Goal: Task Accomplishment & Management: Manage account settings

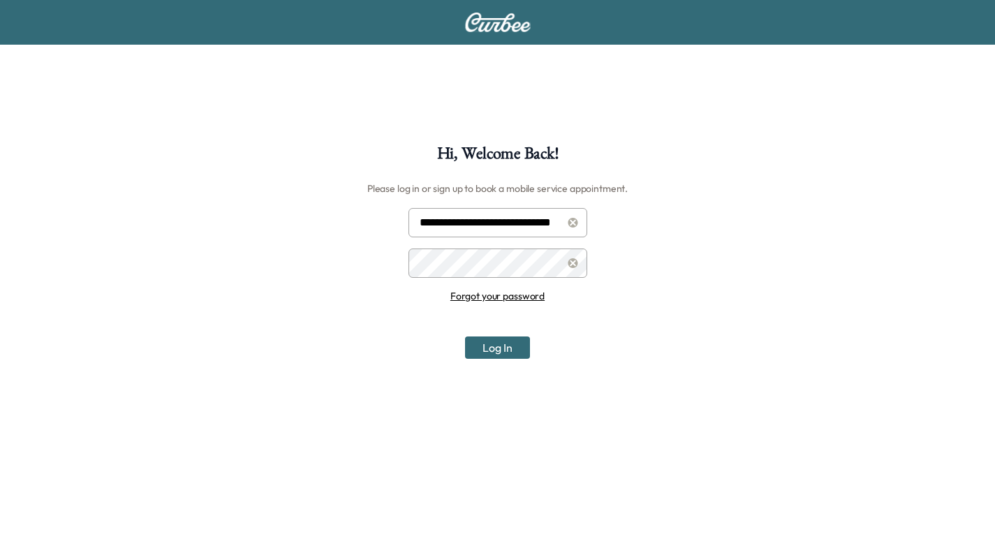
click at [501, 226] on input "**********" at bounding box center [498, 222] width 179 height 29
type input "**********"
click at [497, 350] on button "Log In" at bounding box center [497, 348] width 65 height 22
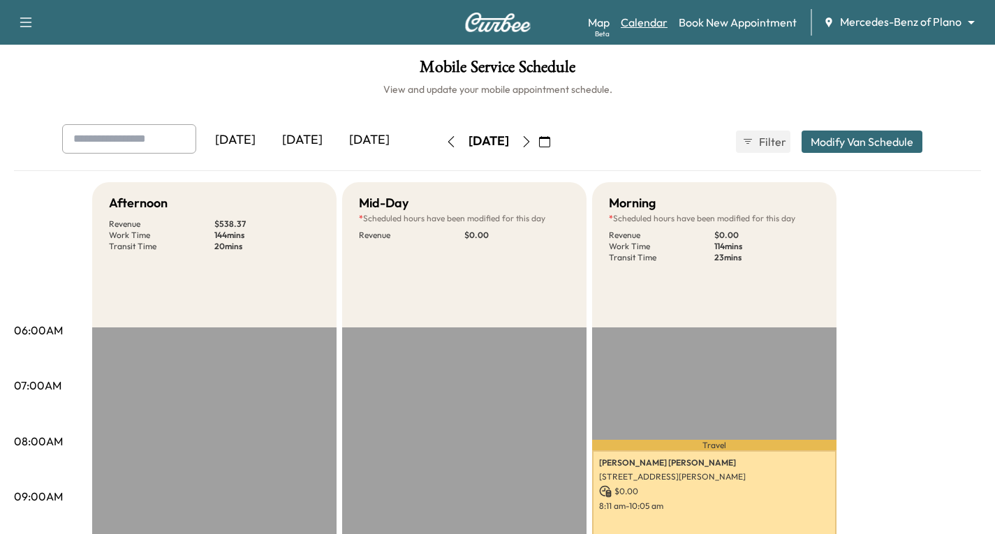
click at [650, 20] on link "Calendar" at bounding box center [644, 22] width 47 height 17
click at [532, 145] on icon "button" at bounding box center [526, 141] width 11 height 11
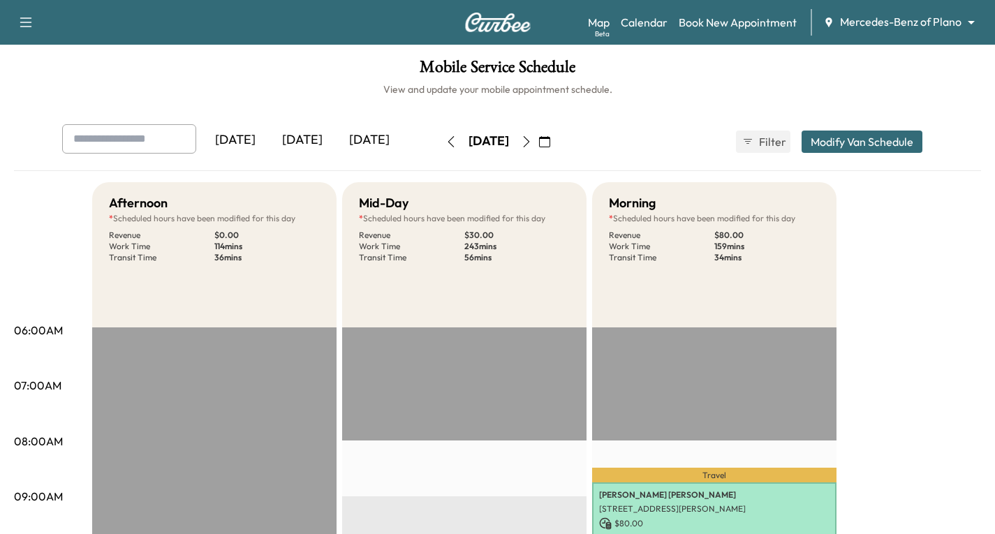
click at [532, 142] on icon "button" at bounding box center [526, 141] width 11 height 11
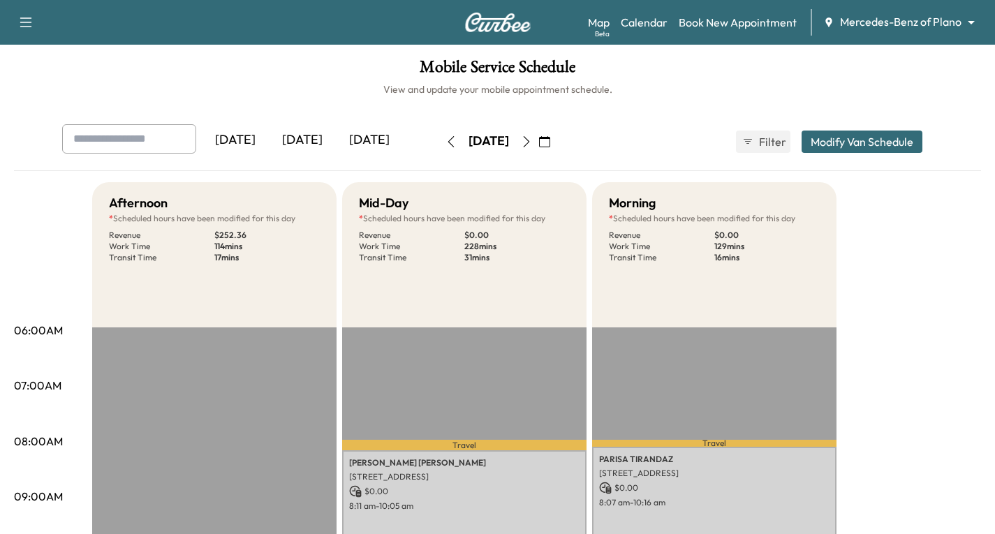
click at [532, 145] on icon "button" at bounding box center [526, 141] width 11 height 11
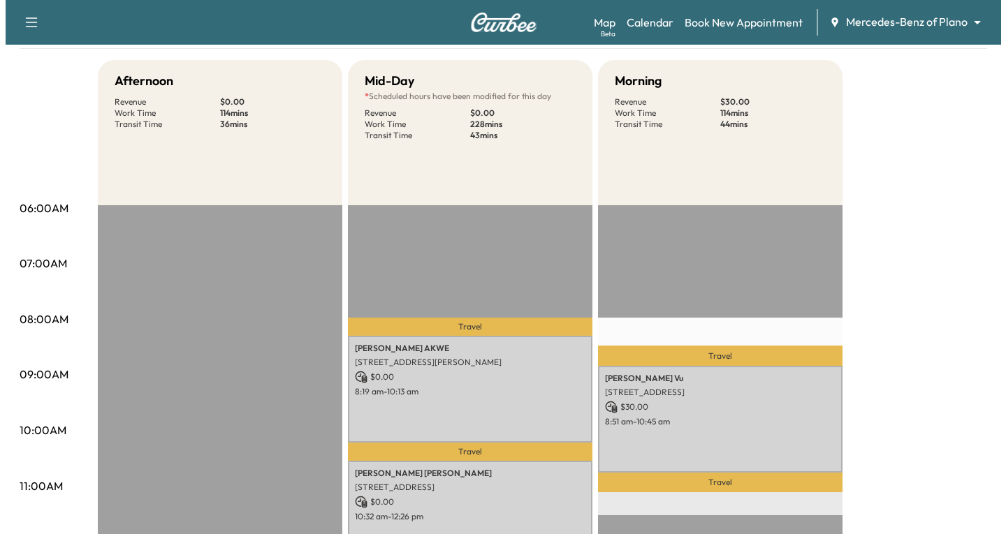
scroll to position [210, 0]
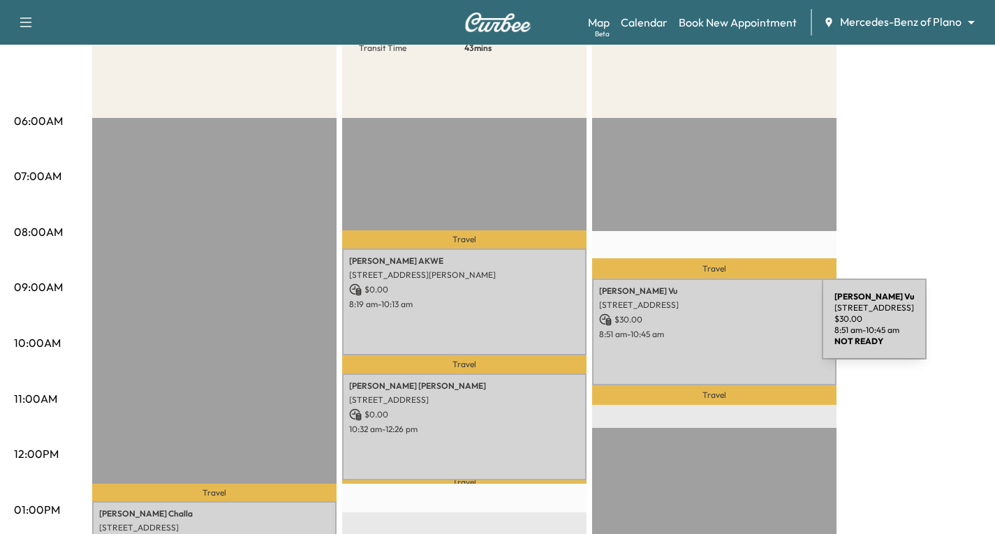
click at [717, 329] on p "8:51 am - 10:45 am" at bounding box center [714, 334] width 230 height 11
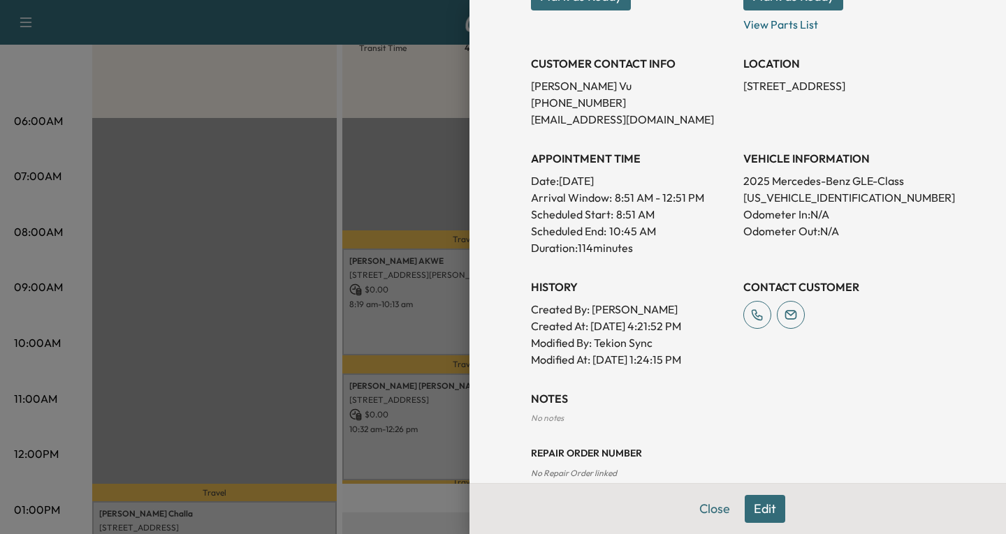
scroll to position [371, 0]
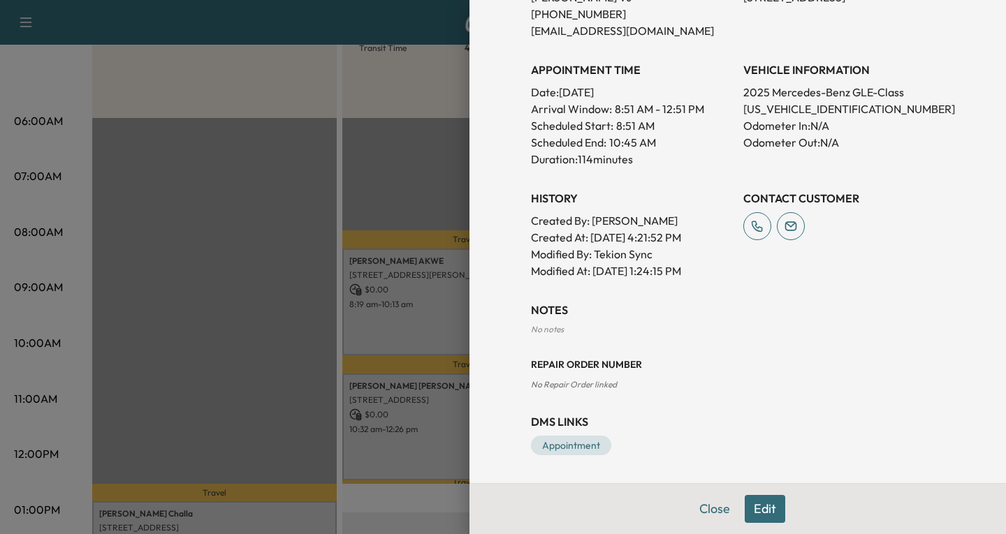
click at [748, 508] on button "Edit" at bounding box center [764, 509] width 41 height 28
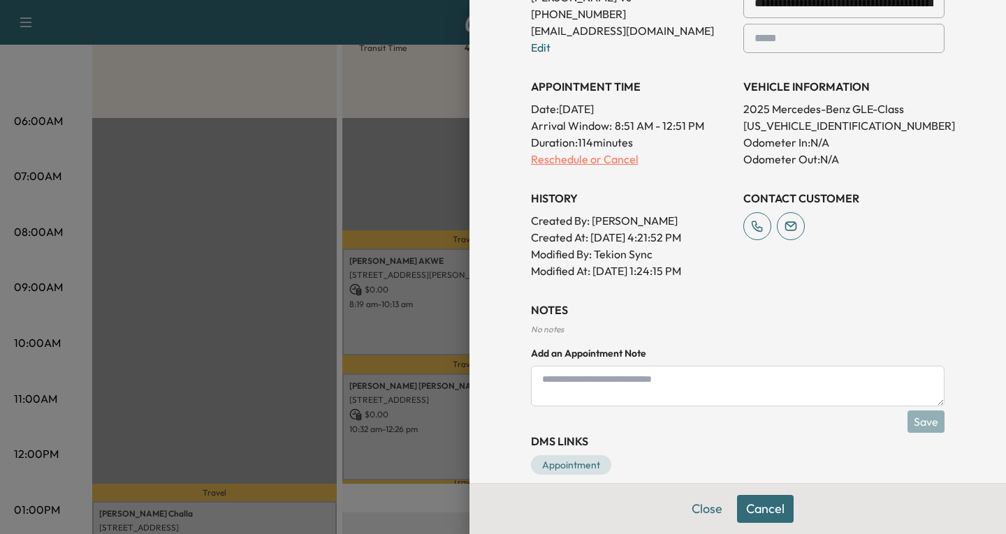
click at [544, 163] on p "Reschedule or Cancel" at bounding box center [631, 159] width 201 height 17
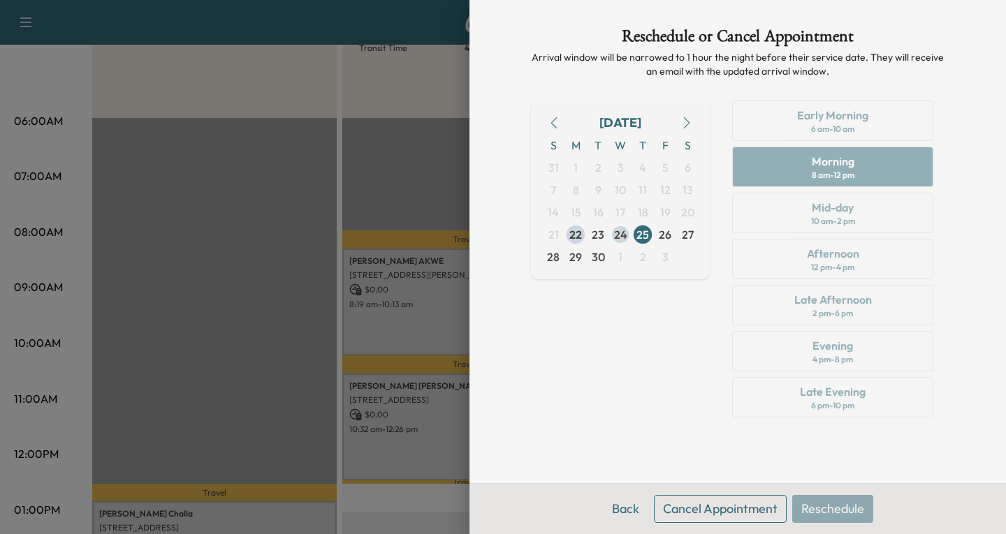
click at [616, 235] on span "24" at bounding box center [620, 234] width 13 height 17
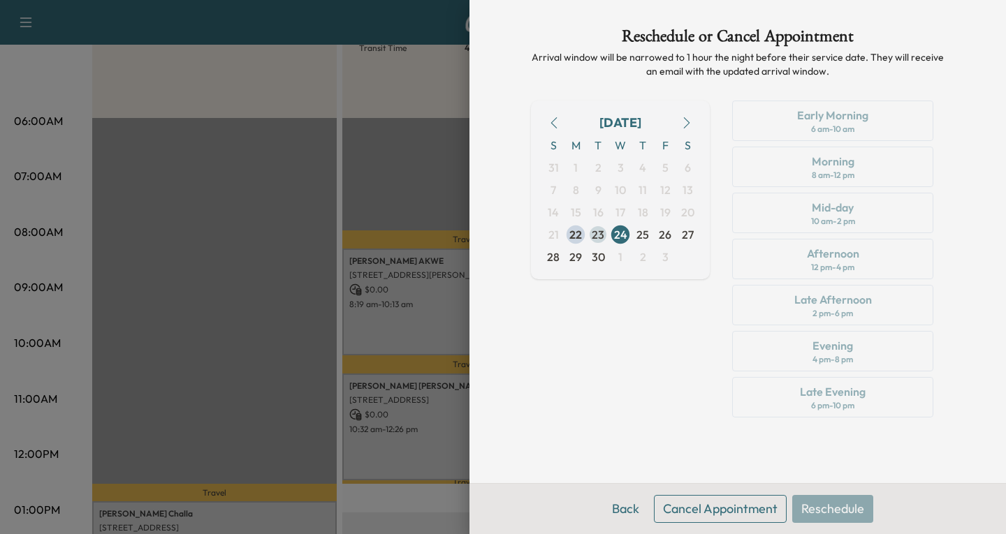
click at [591, 237] on span "23" at bounding box center [598, 234] width 22 height 22
click at [666, 236] on span "26" at bounding box center [665, 234] width 13 height 17
click at [573, 256] on span "29" at bounding box center [575, 257] width 13 height 17
click at [597, 256] on span "30" at bounding box center [598, 257] width 13 height 17
click at [590, 371] on div "[DATE] S M T W T F S 31 1 2 3 4 5 6 7 8 9 10 11 12 13 14 15 16 17 18 19 20 21 2…" at bounding box center [620, 262] width 179 height 323
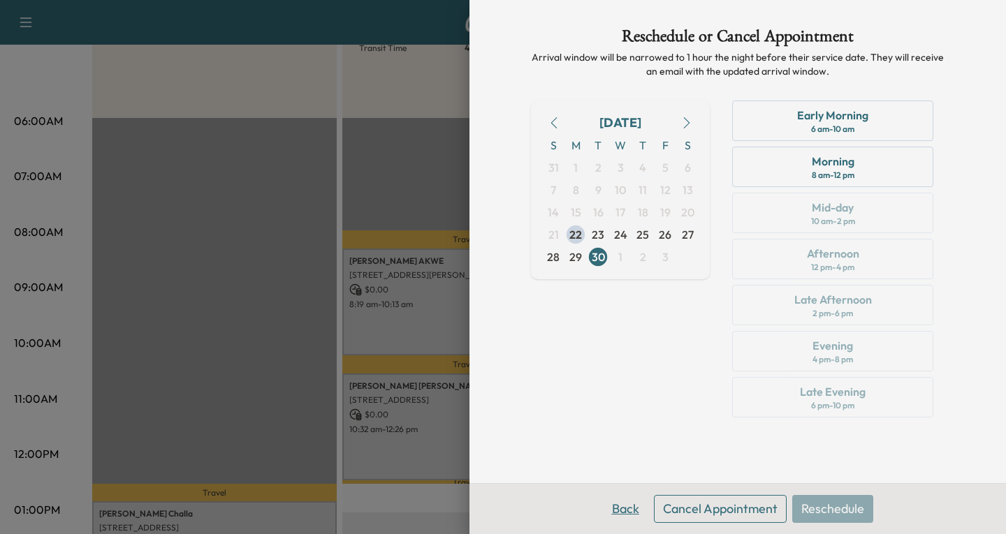
click at [618, 508] on button "Back" at bounding box center [625, 509] width 45 height 28
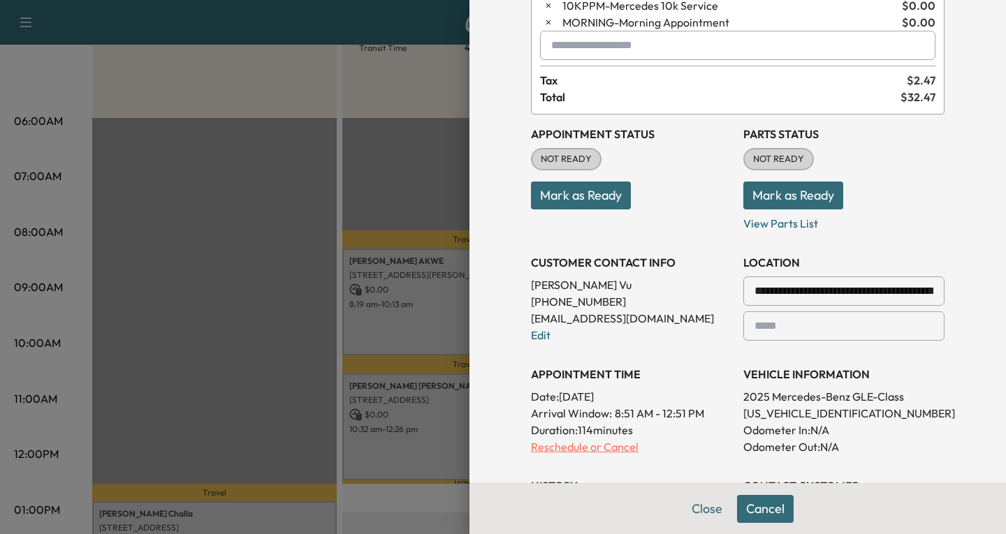
scroll to position [140, 0]
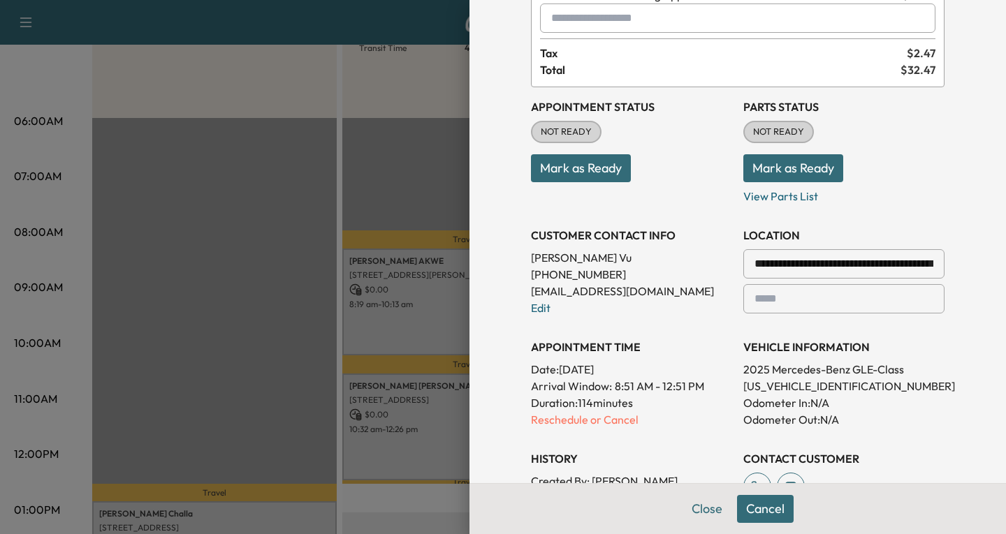
click at [409, 497] on div at bounding box center [503, 267] width 1006 height 534
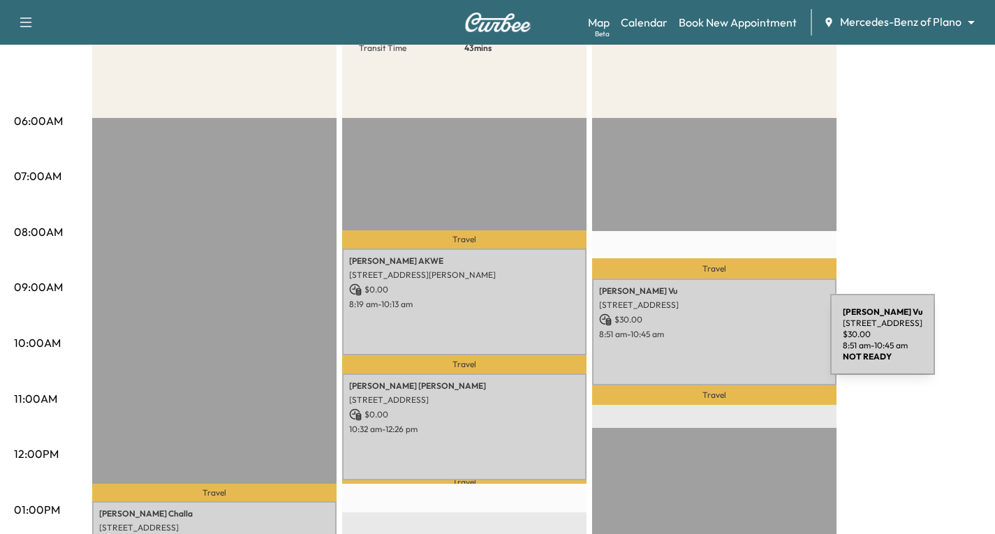
click at [726, 343] on div "[PERSON_NAME] [STREET_ADDRESS] $ 30.00 8:51 am - 10:45 am" at bounding box center [714, 332] width 244 height 107
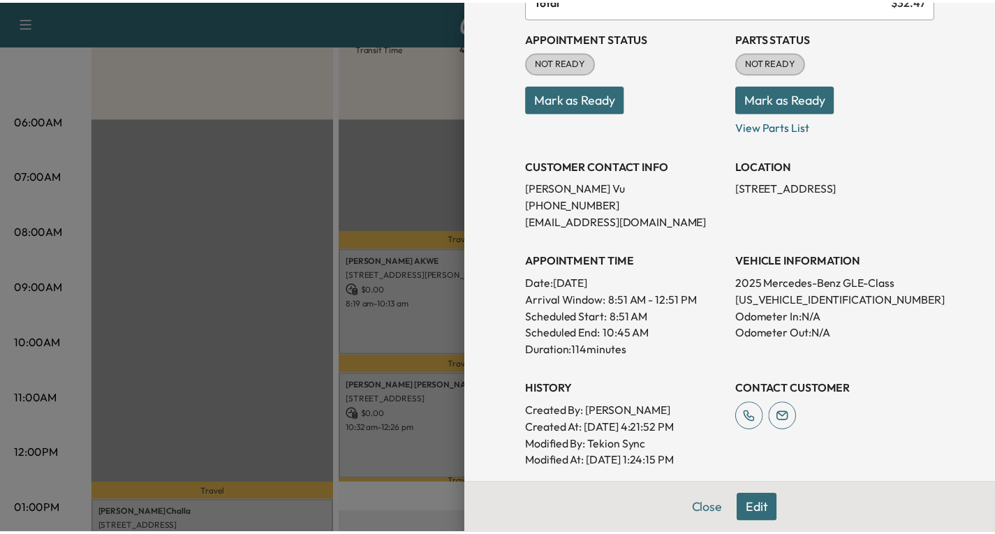
scroll to position [210, 0]
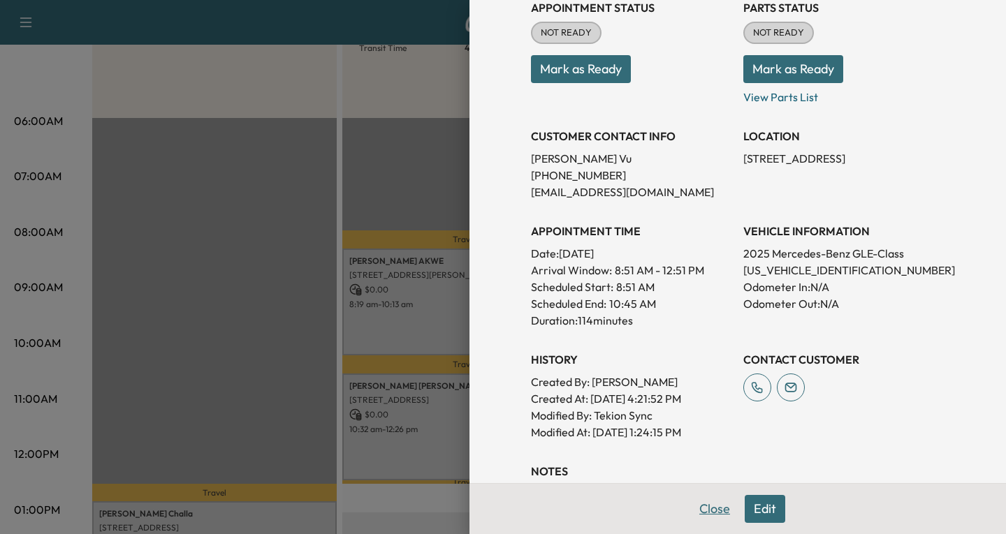
click at [703, 511] on button "Close" at bounding box center [714, 509] width 49 height 28
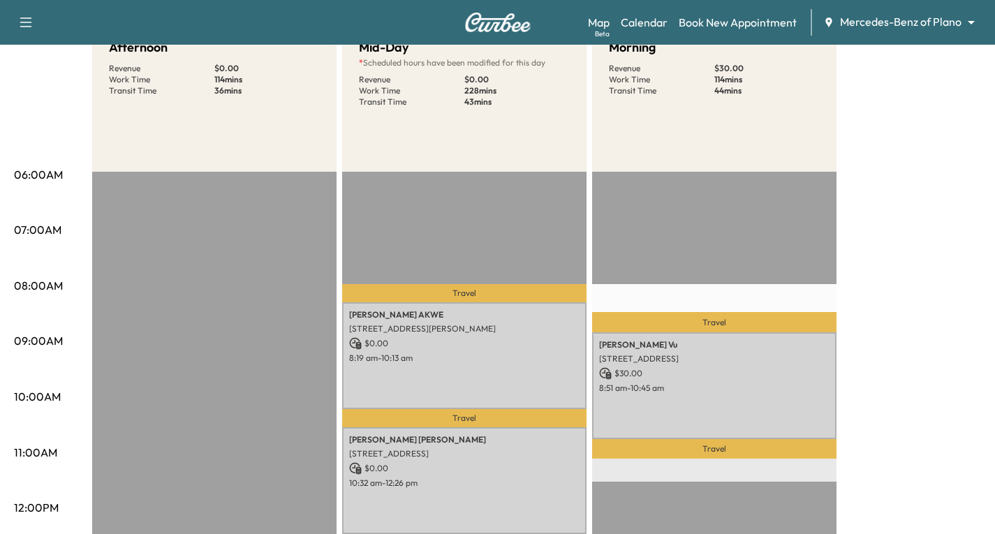
scroll to position [279, 0]
